Goal: Check status: Check status

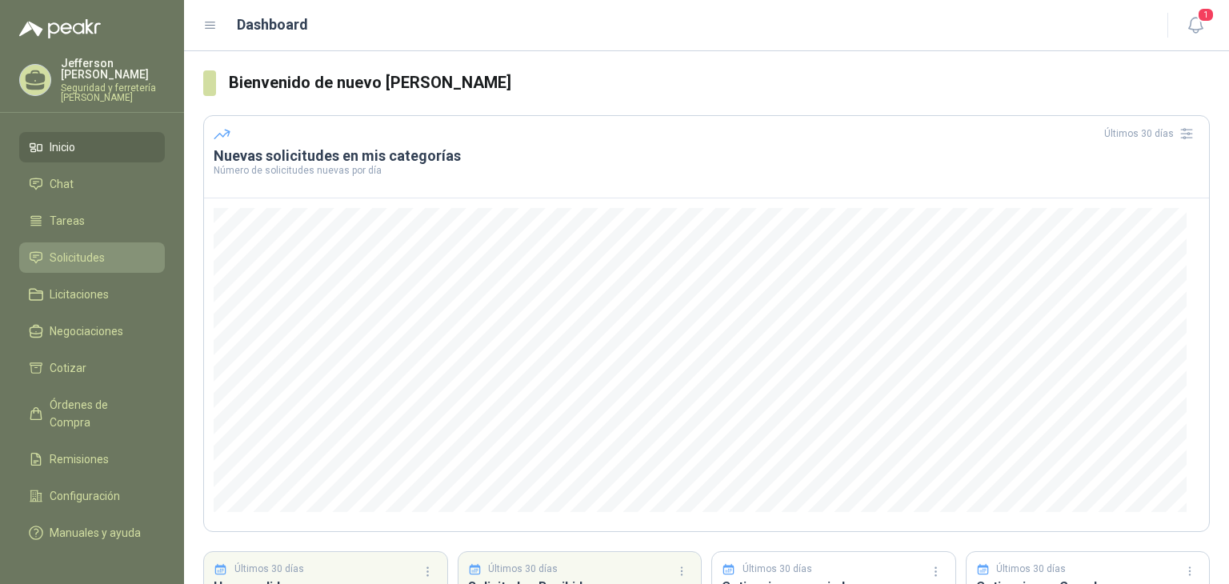
click at [86, 249] on span "Solicitudes" at bounding box center [77, 258] width 55 height 18
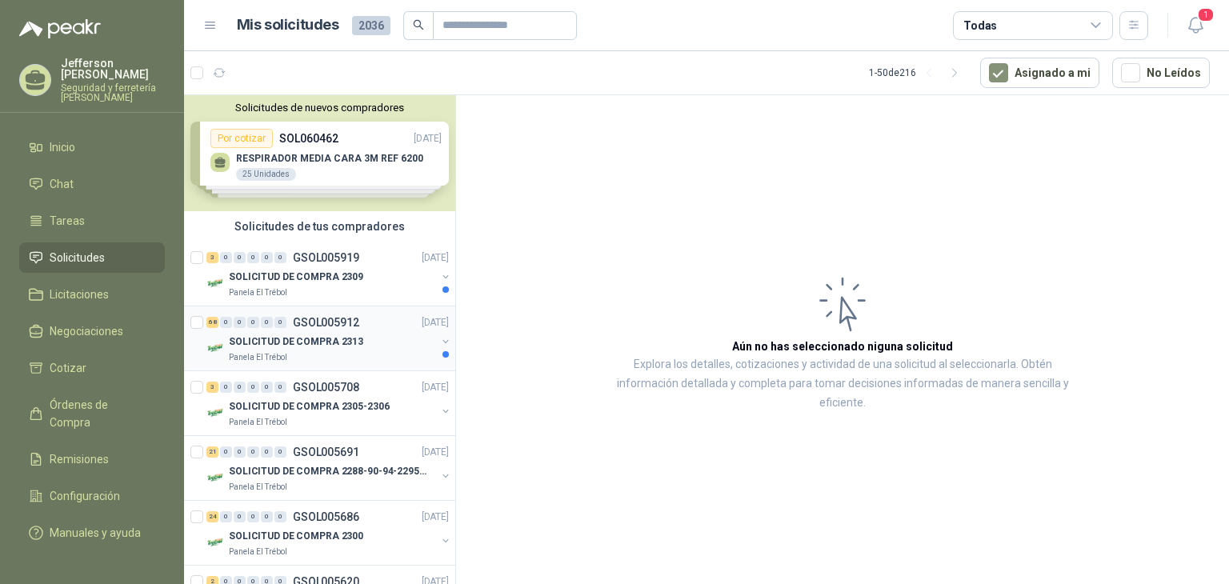
click at [279, 335] on p "SOLICITUD DE COMPRA 2313" at bounding box center [296, 342] width 134 height 15
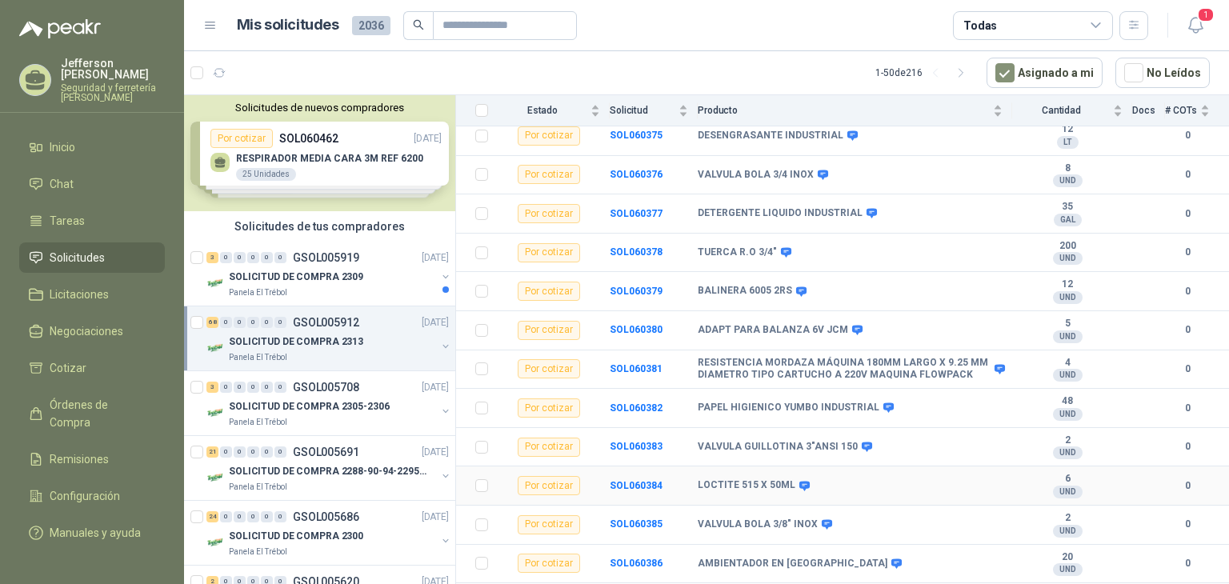
scroll to position [2362, 0]
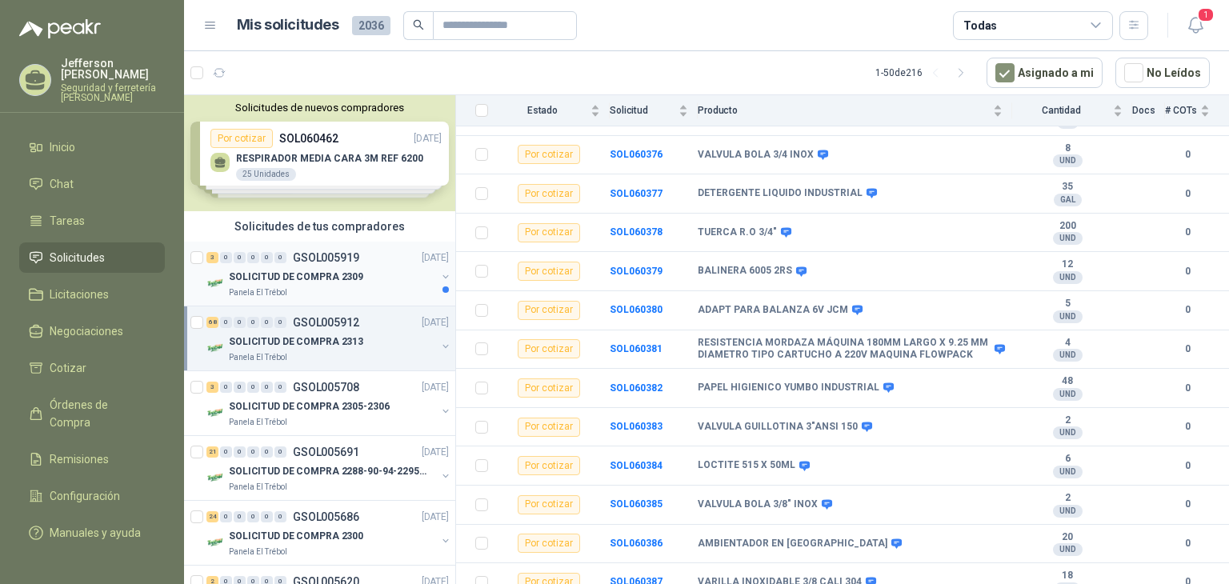
click at [322, 287] on div "Panela El Trébol" at bounding box center [332, 292] width 207 height 13
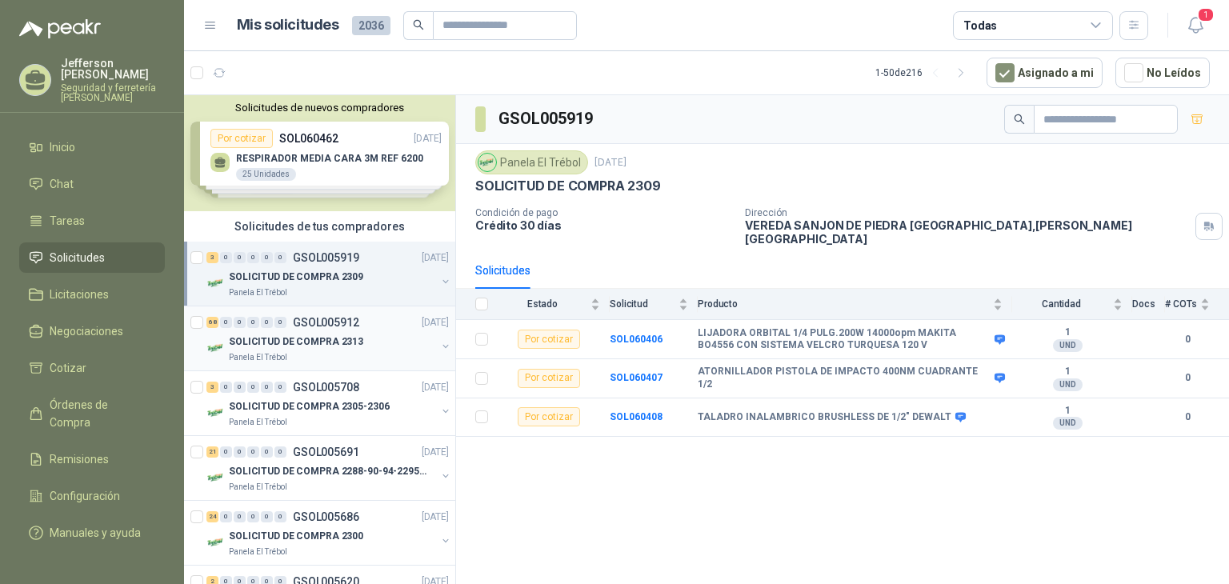
click at [350, 343] on p "SOLICITUD DE COMPRA 2313" at bounding box center [296, 342] width 134 height 15
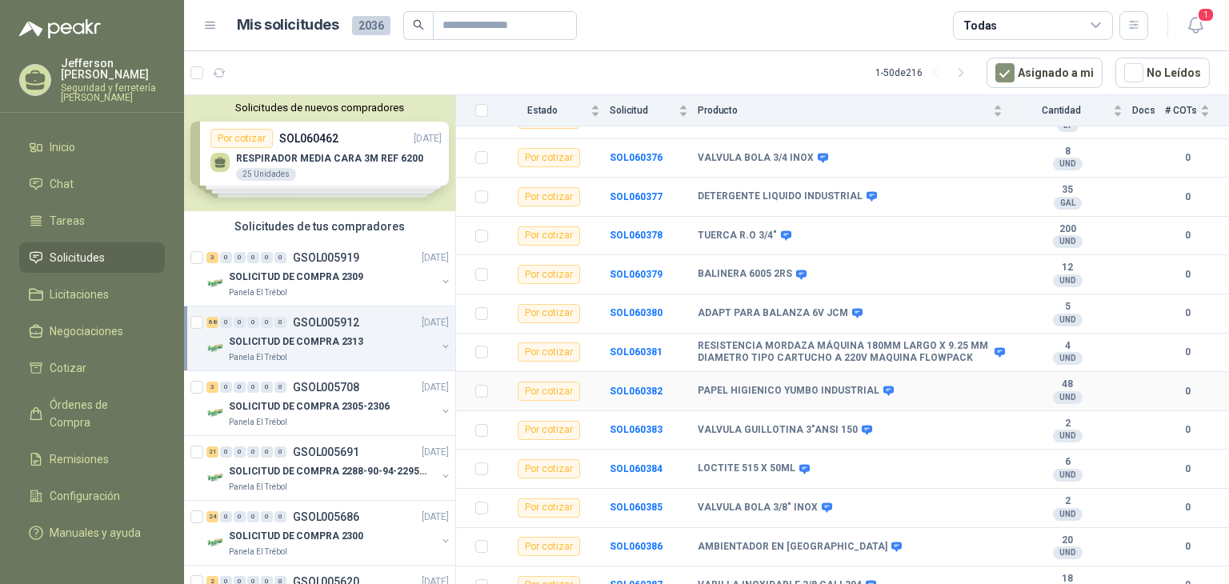
scroll to position [2362, 0]
